Goal: Task Accomplishment & Management: Complete application form

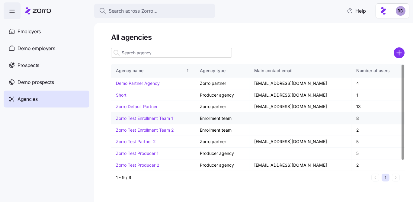
click at [161, 118] on link "Zorro Test Enrollment Team 1" at bounding box center [144, 118] width 57 height 5
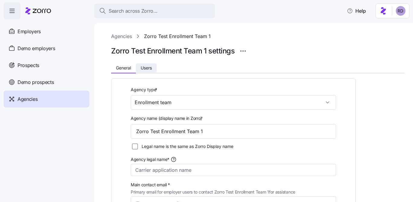
click at [145, 67] on span "Users" at bounding box center [146, 68] width 11 height 4
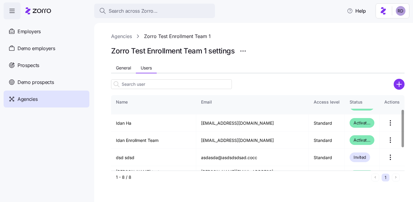
scroll to position [27, 0]
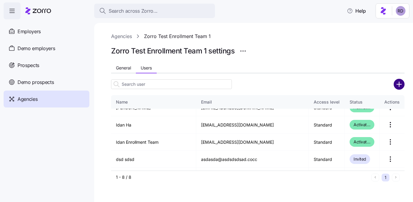
click at [400, 83] on circle "add icon" at bounding box center [400, 84] width 10 height 10
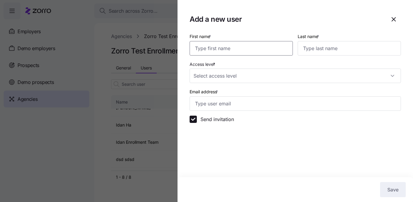
click at [221, 50] on input "First name *" at bounding box center [241, 48] width 103 height 15
type input "Reece"
type input "Test"
click at [222, 71] on input "Access level *" at bounding box center [296, 76] width 212 height 15
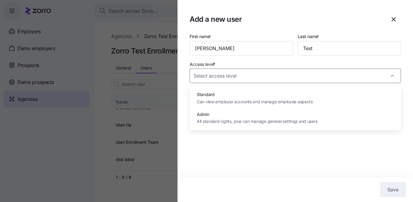
click at [232, 123] on span "All standard rights, plus can manage general settings and users" at bounding box center [257, 121] width 121 height 7
type input "Admin"
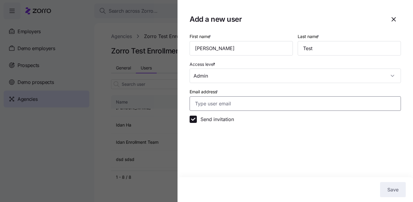
click at [221, 103] on input "Email address *" at bounding box center [296, 103] width 212 height 15
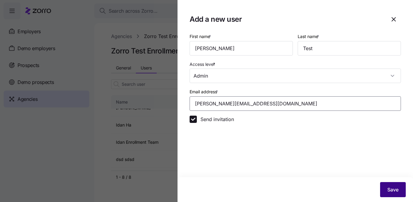
type input "reece.d+opstest@myzorro.co"
click at [392, 189] on span "Save" at bounding box center [393, 189] width 11 height 7
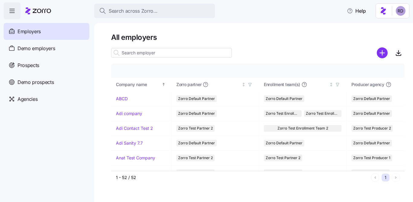
click at [405, 12] on html "Search across Zorro... Help Employers Demo employers Prospects Demo prospects A…" at bounding box center [206, 99] width 413 height 199
click at [404, 14] on html "Search across Zorro... Help Employers Demo employers Prospects Demo prospects A…" at bounding box center [206, 99] width 413 height 199
click at [405, 28] on div "My settings" at bounding box center [389, 27] width 37 height 10
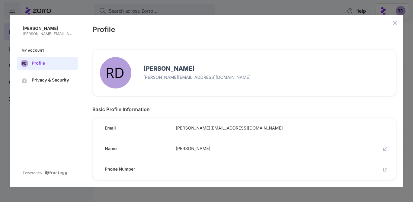
click at [392, 25] on div at bounding box center [392, 29] width 3 height 8
click at [402, 19] on div "Profile" at bounding box center [244, 28] width 319 height 27
click at [397, 21] on icon "close admin-box" at bounding box center [396, 23] width 4 height 4
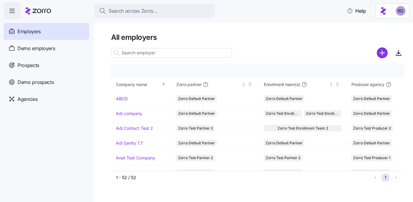
click at [404, 13] on html "Search across Zorro... Help Employers Demo employers Prospects Demo prospects A…" at bounding box center [206, 99] width 413 height 199
click at [388, 40] on div "Log out" at bounding box center [385, 37] width 24 height 7
